Goal: Information Seeking & Learning: Learn about a topic

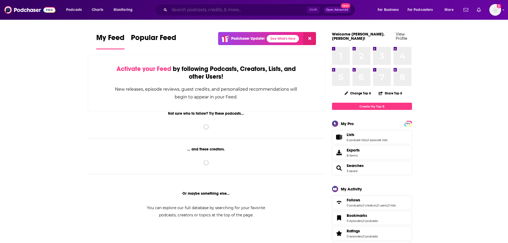
click at [200, 10] on input "Search podcasts, credits, & more..." at bounding box center [238, 10] width 138 height 9
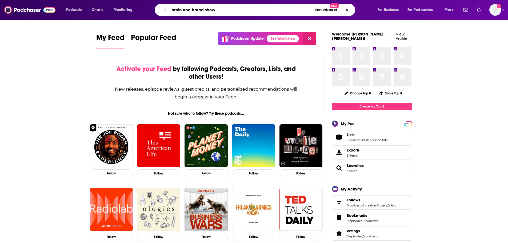
type input "brain and brand show"
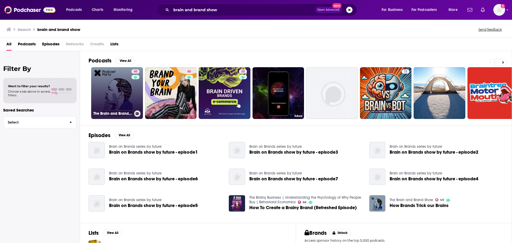
click at [113, 84] on link "40 The Brain and Brand Show" at bounding box center [117, 93] width 52 height 52
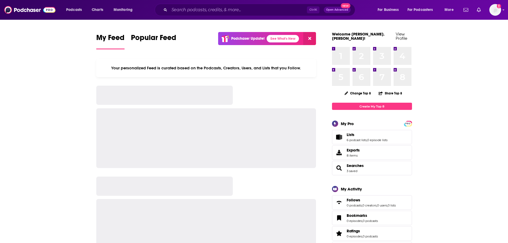
click at [193, 5] on div "Ctrl K Open Advanced New" at bounding box center [255, 10] width 201 height 12
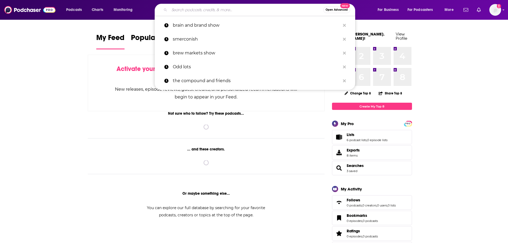
click at [194, 7] on input "Search podcasts, credits, & more..." at bounding box center [246, 10] width 154 height 9
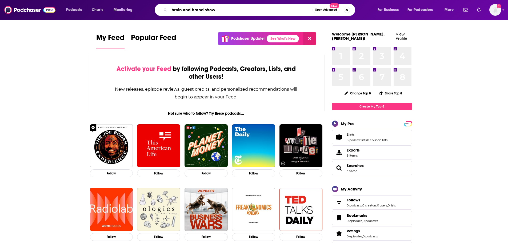
type input "brain and brand show"
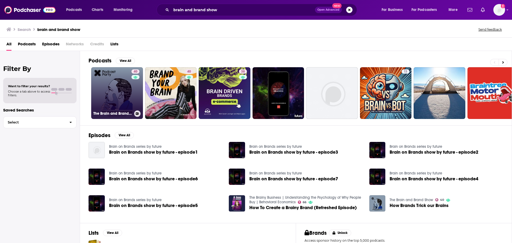
click at [116, 98] on link "40 The Brain and Brand Show" at bounding box center [117, 93] width 52 height 52
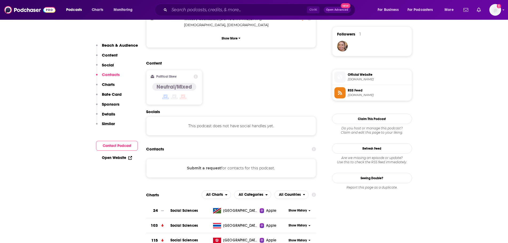
scroll to position [374, 0]
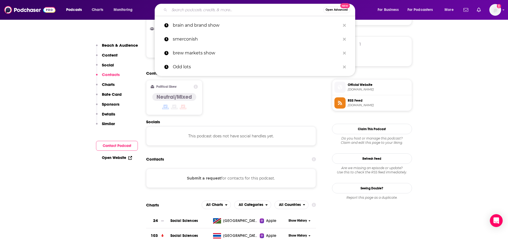
click at [200, 13] on input "Search podcasts, credits, & more..." at bounding box center [246, 10] width 154 height 9
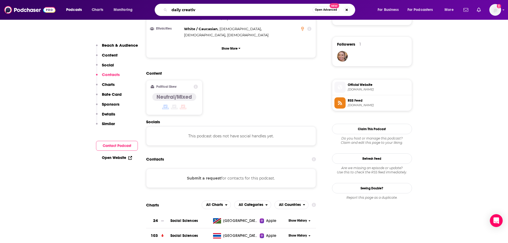
type input "daily creative"
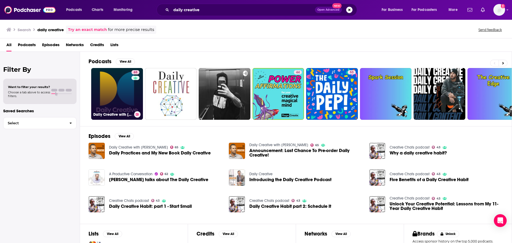
click at [124, 90] on link "65 Daily Creative with [PERSON_NAME]" at bounding box center [117, 94] width 52 height 52
